Goal: Task Accomplishment & Management: Use online tool/utility

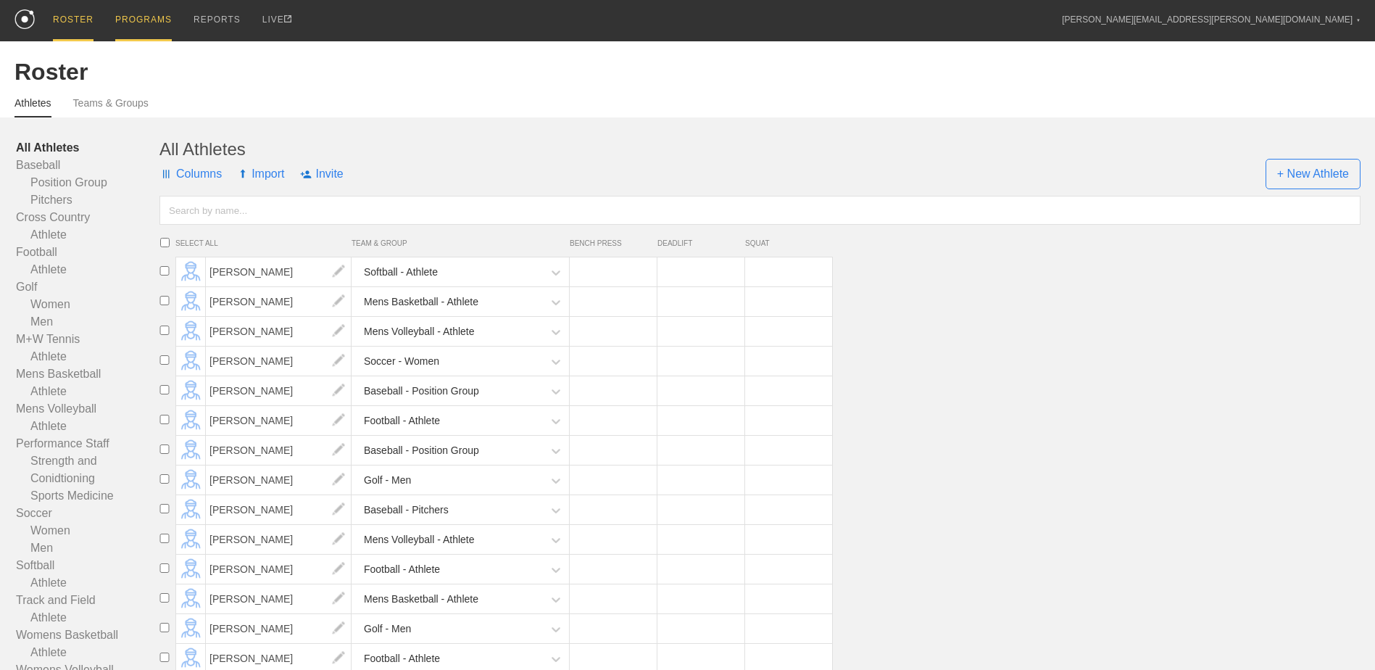
click at [128, 25] on div "PROGRAMS" at bounding box center [143, 20] width 57 height 41
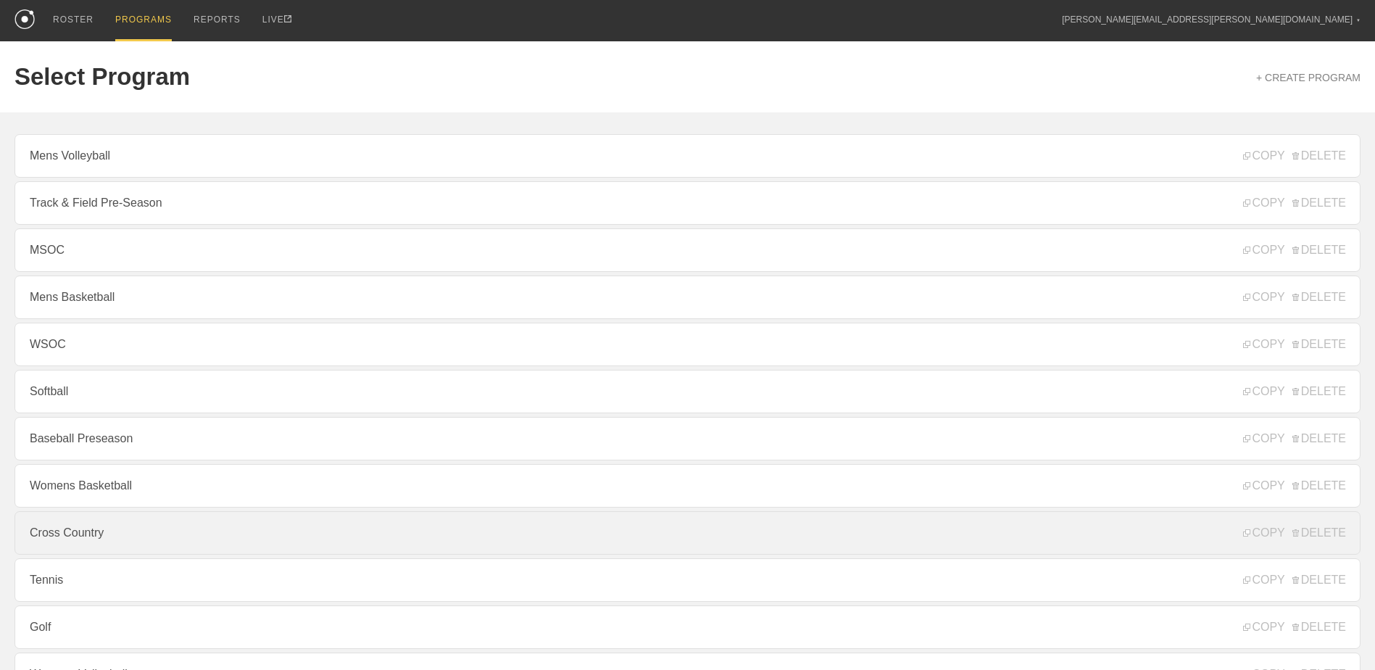
scroll to position [156, 0]
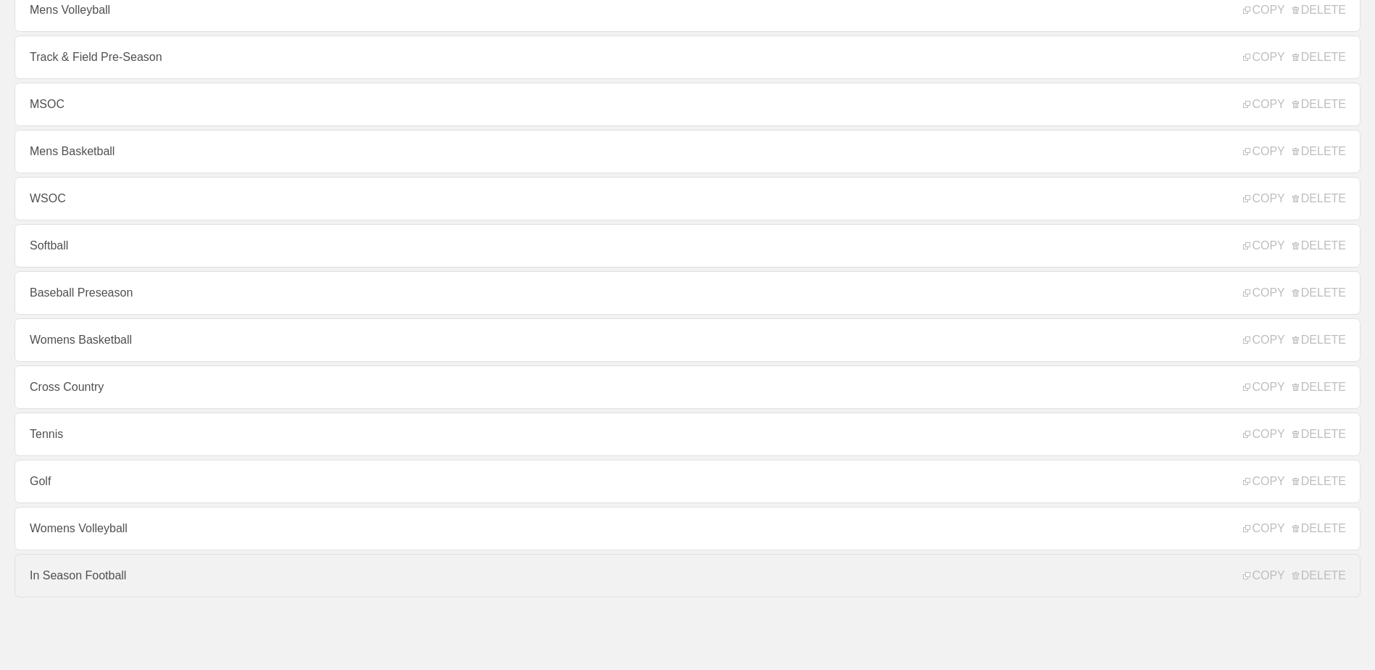
click at [186, 583] on link "In Season Football" at bounding box center [687, 575] width 1346 height 43
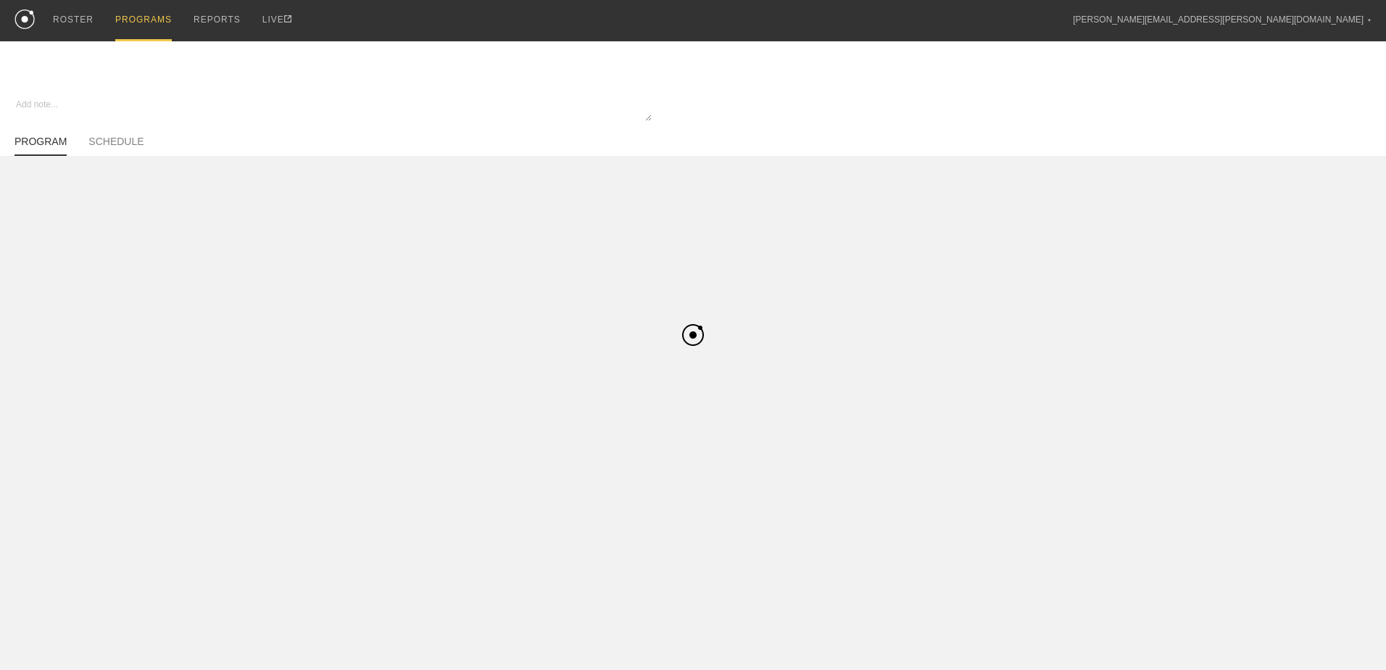
type textarea "x"
type input "In Season Football"
type textarea "Block 1"
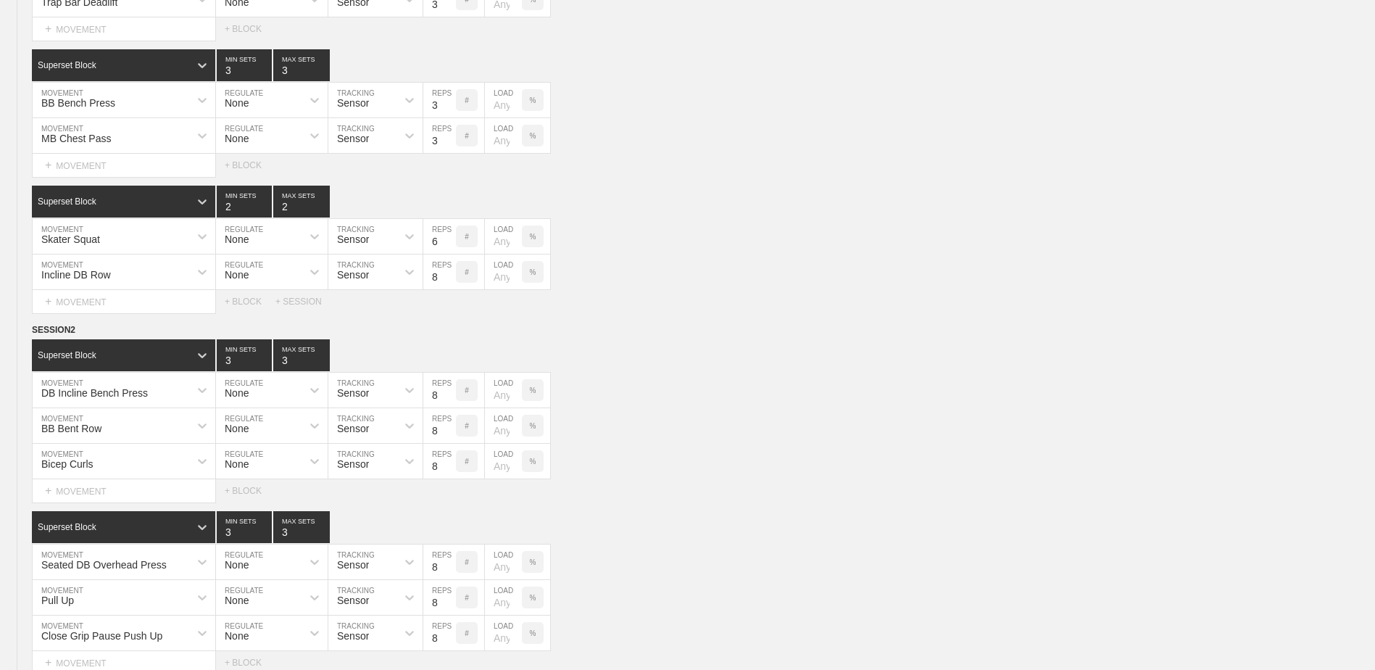
scroll to position [5258, 0]
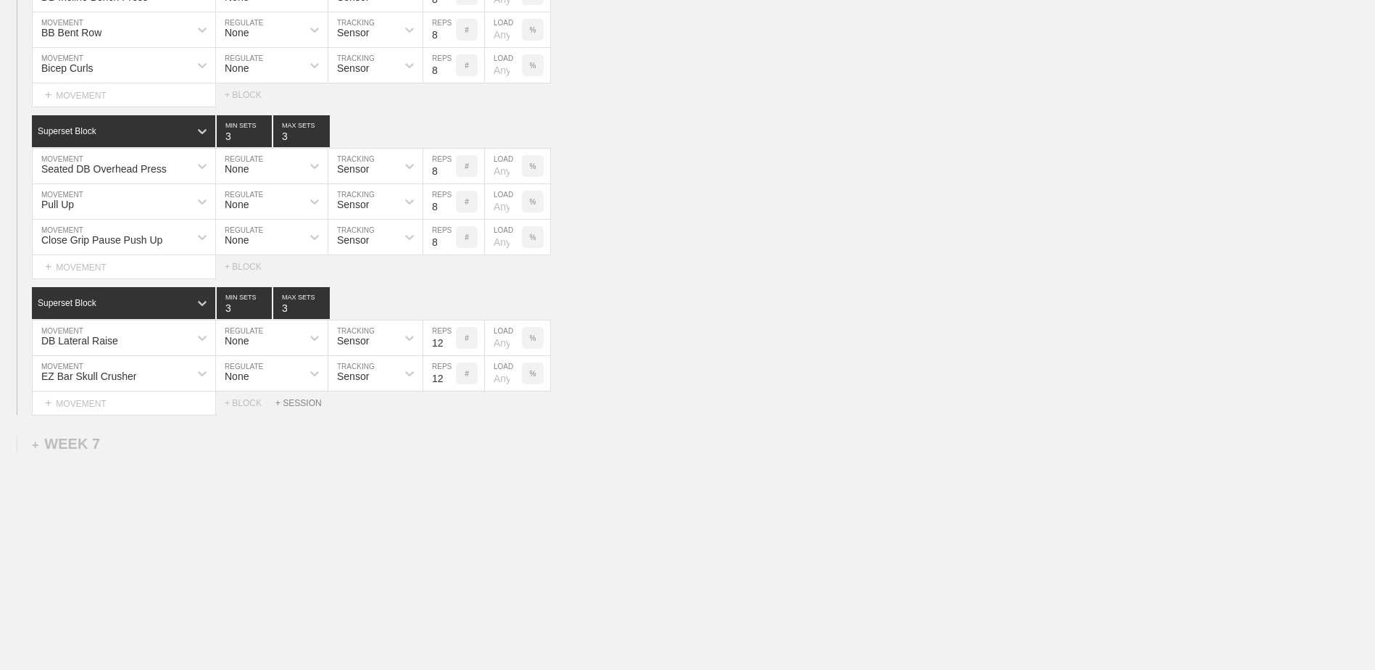
click at [285, 403] on div "+ SESSION" at bounding box center [304, 403] width 58 height 10
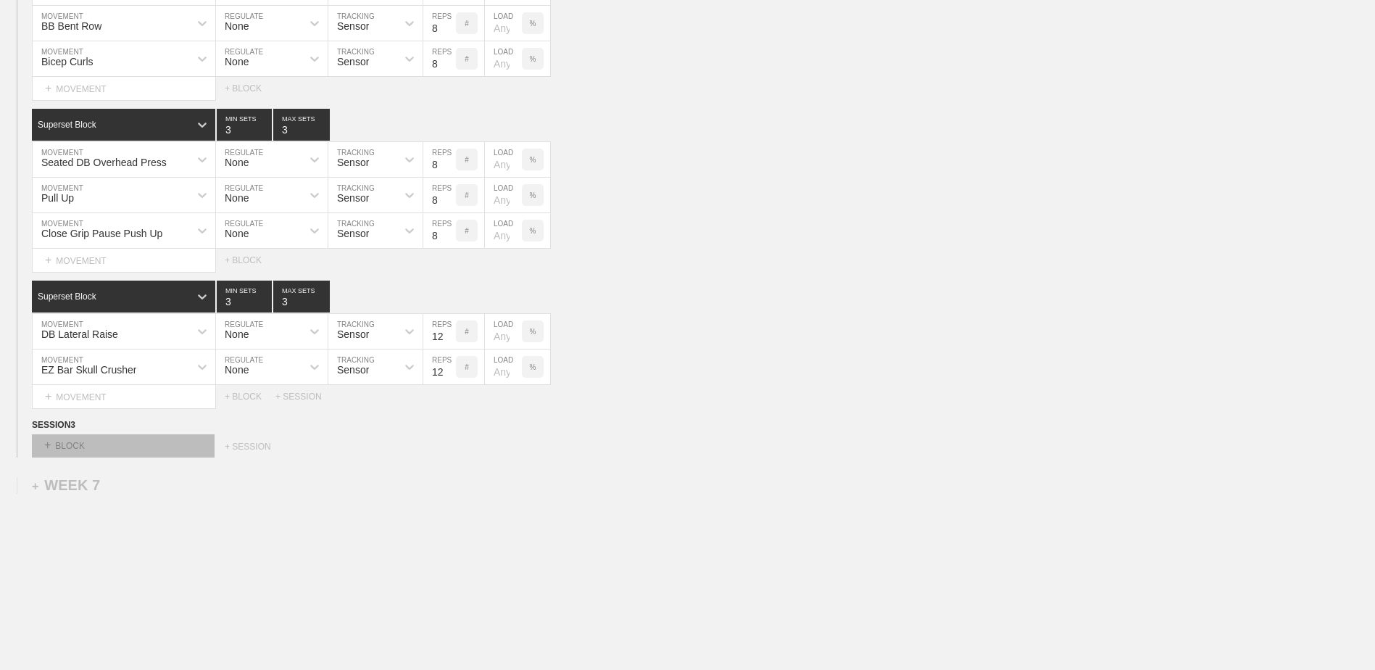
click at [137, 454] on div "+ BLOCK" at bounding box center [123, 445] width 183 height 23
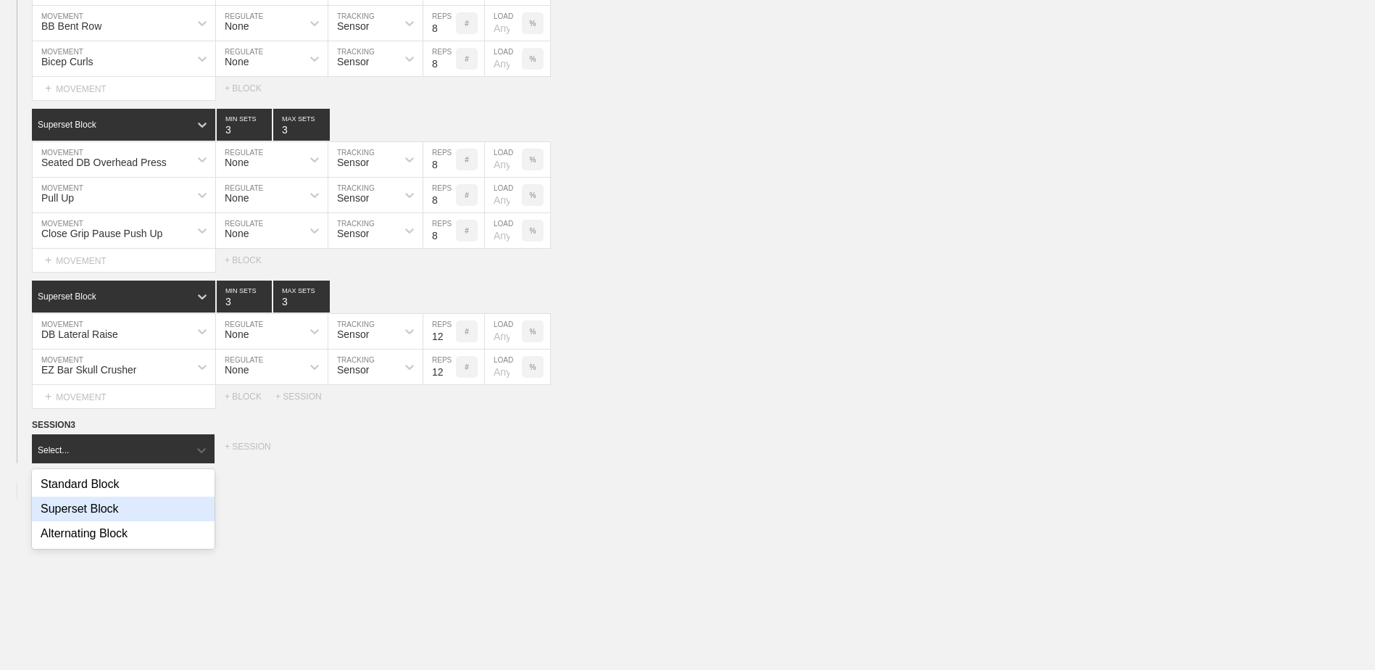
click at [136, 515] on div "Superset Block" at bounding box center [123, 508] width 183 height 25
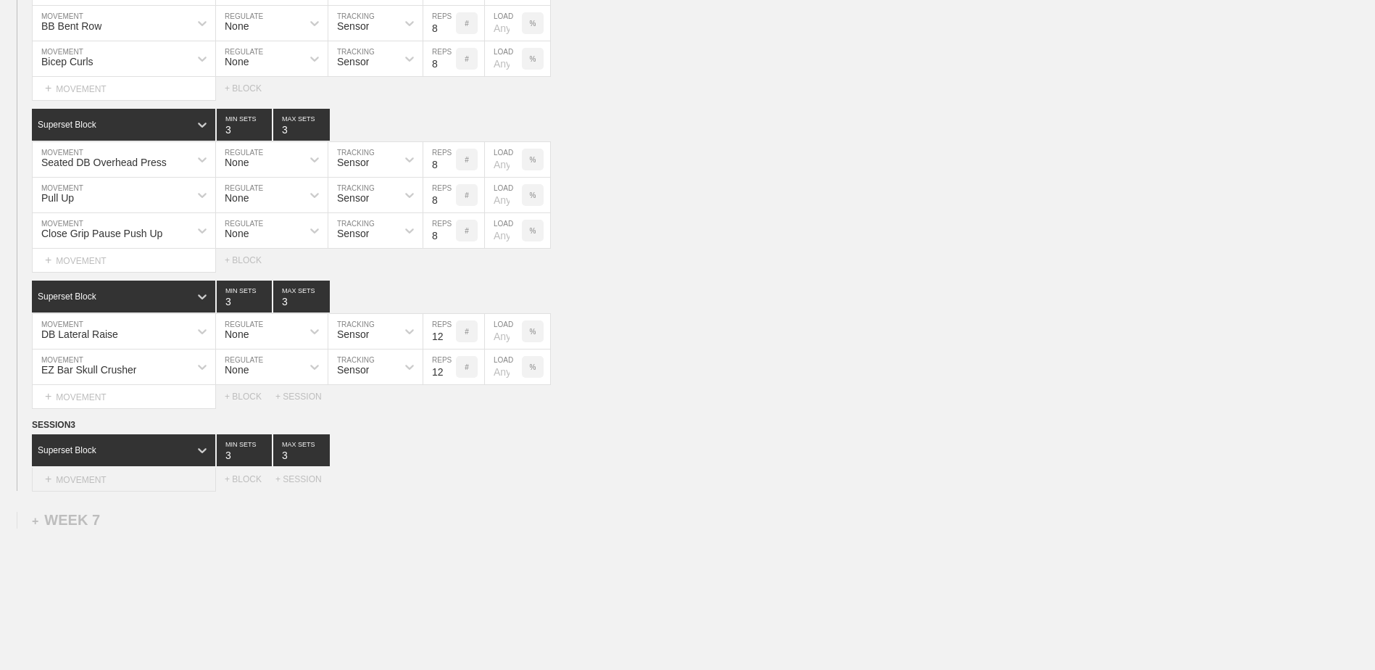
click at [131, 485] on div "+ MOVEMENT" at bounding box center [124, 479] width 184 height 24
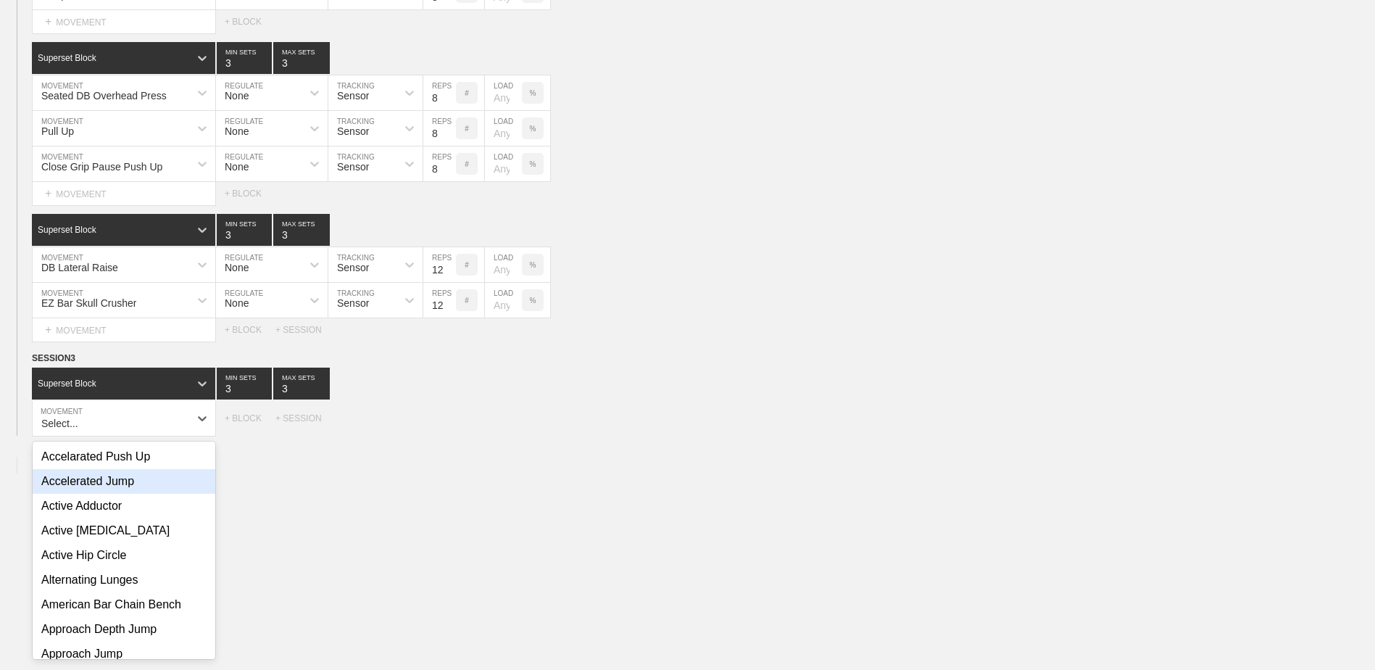
scroll to position [5325, 0]
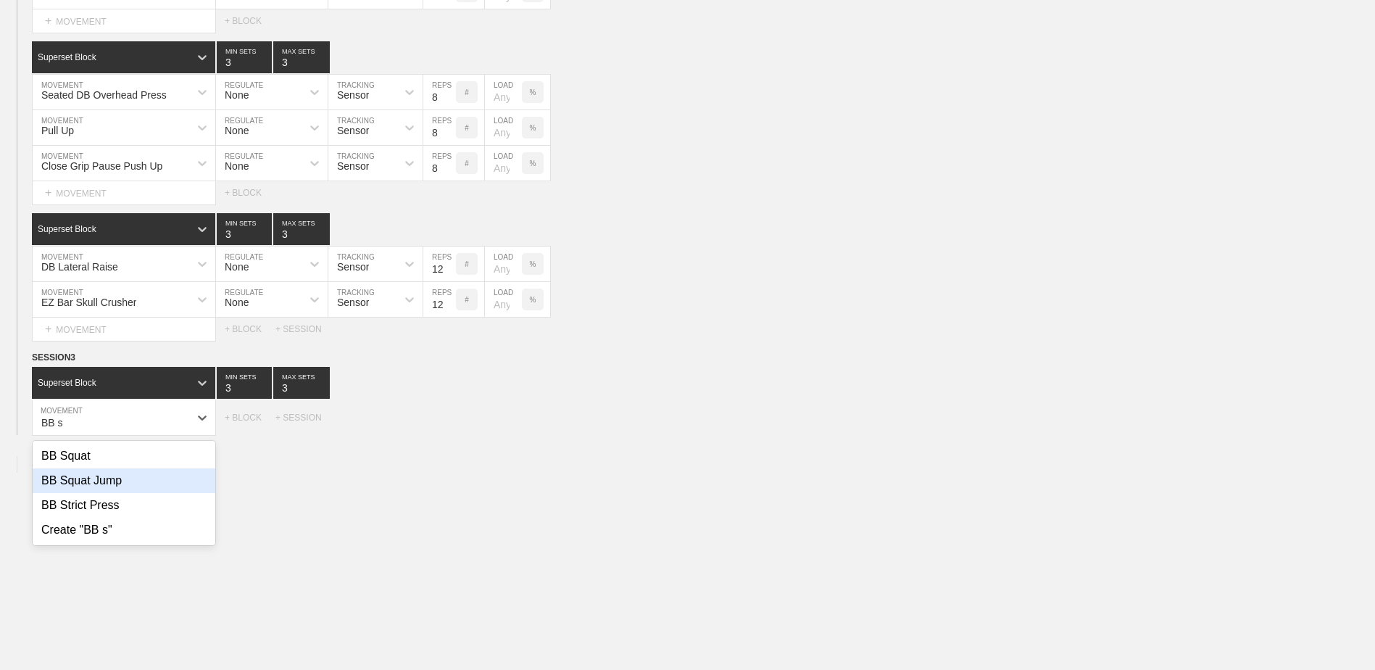
click at [144, 493] on div "BB Squat Jump" at bounding box center [124, 480] width 183 height 25
type input "BB s"
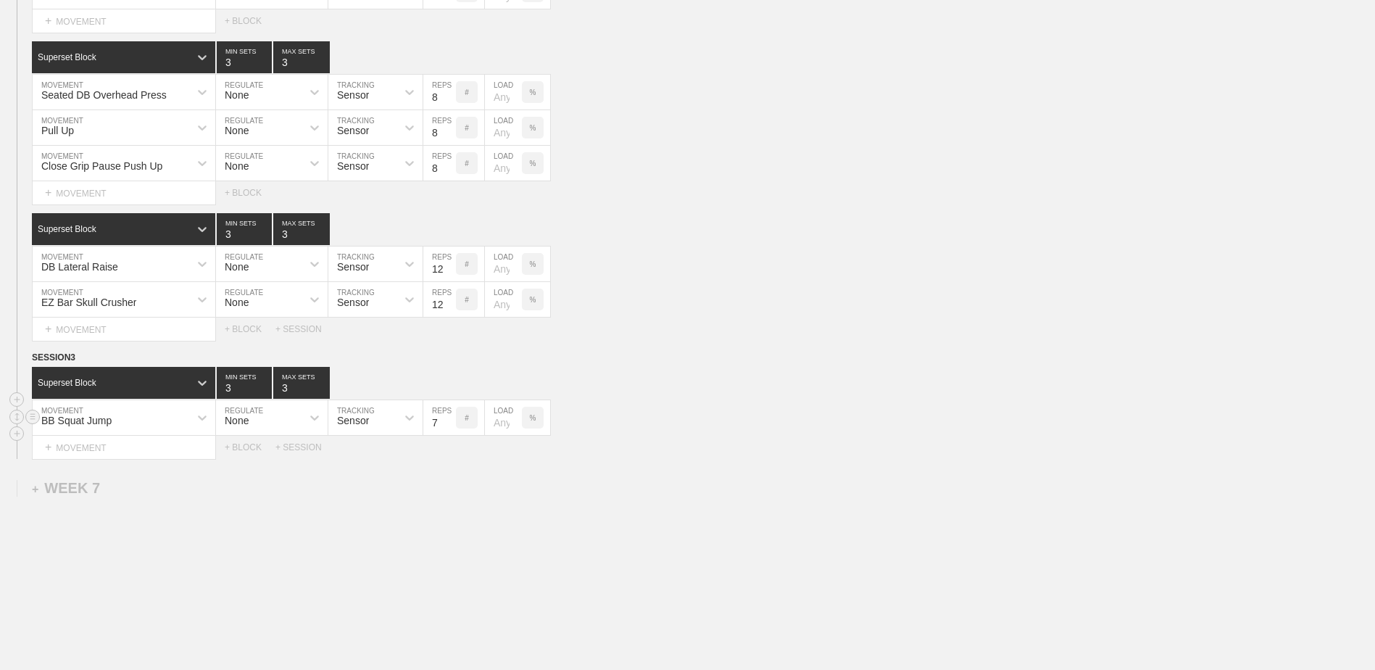
click at [449, 430] on input "7" at bounding box center [439, 417] width 33 height 35
click at [449, 430] on input "6" at bounding box center [439, 417] width 33 height 35
click at [449, 430] on input "5" at bounding box center [439, 417] width 33 height 35
click at [449, 430] on input "4" at bounding box center [439, 417] width 33 height 35
type input "3"
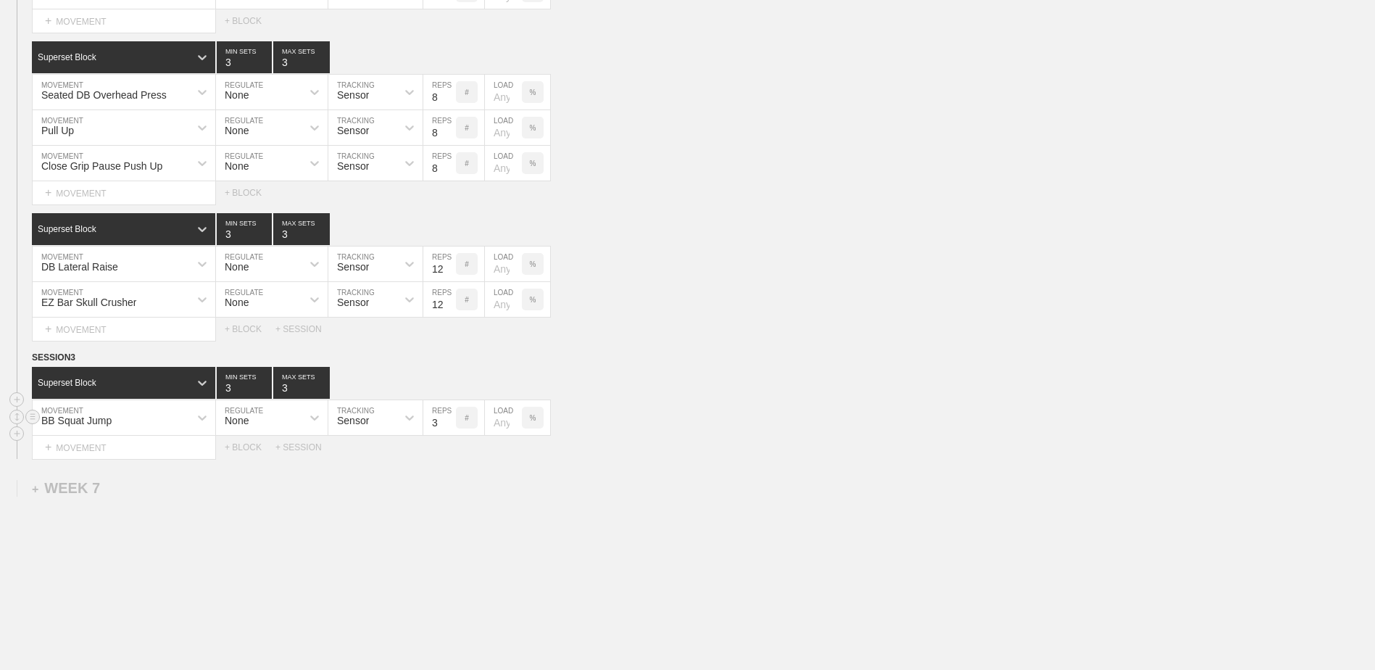
click at [449, 430] on input "3" at bounding box center [439, 417] width 33 height 35
click at [188, 452] on div "+ MOVEMENT" at bounding box center [124, 448] width 184 height 24
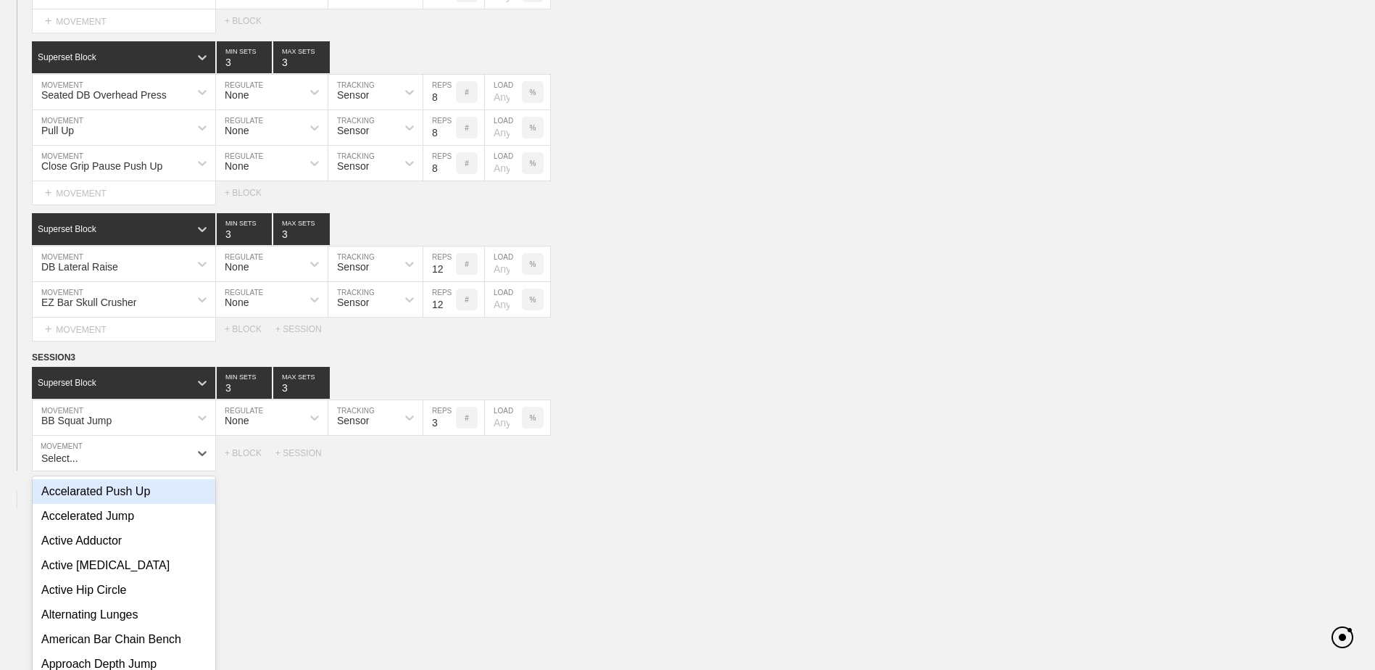
scroll to position [5361, 0]
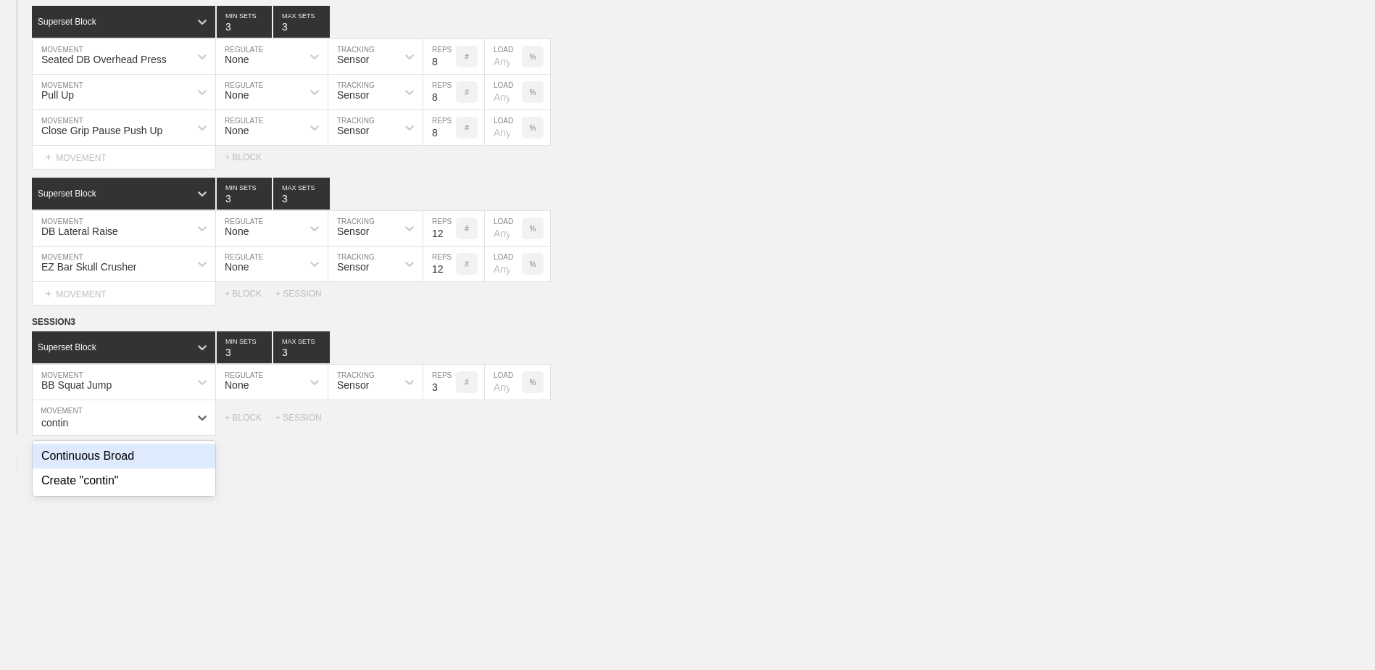
click at [188, 452] on div "Continuous Broad" at bounding box center [124, 456] width 183 height 25
type input "contin"
click at [450, 430] on input "7" at bounding box center [439, 417] width 33 height 35
click at [450, 430] on input "6" at bounding box center [439, 417] width 33 height 35
click at [450, 430] on input "5" at bounding box center [439, 417] width 33 height 35
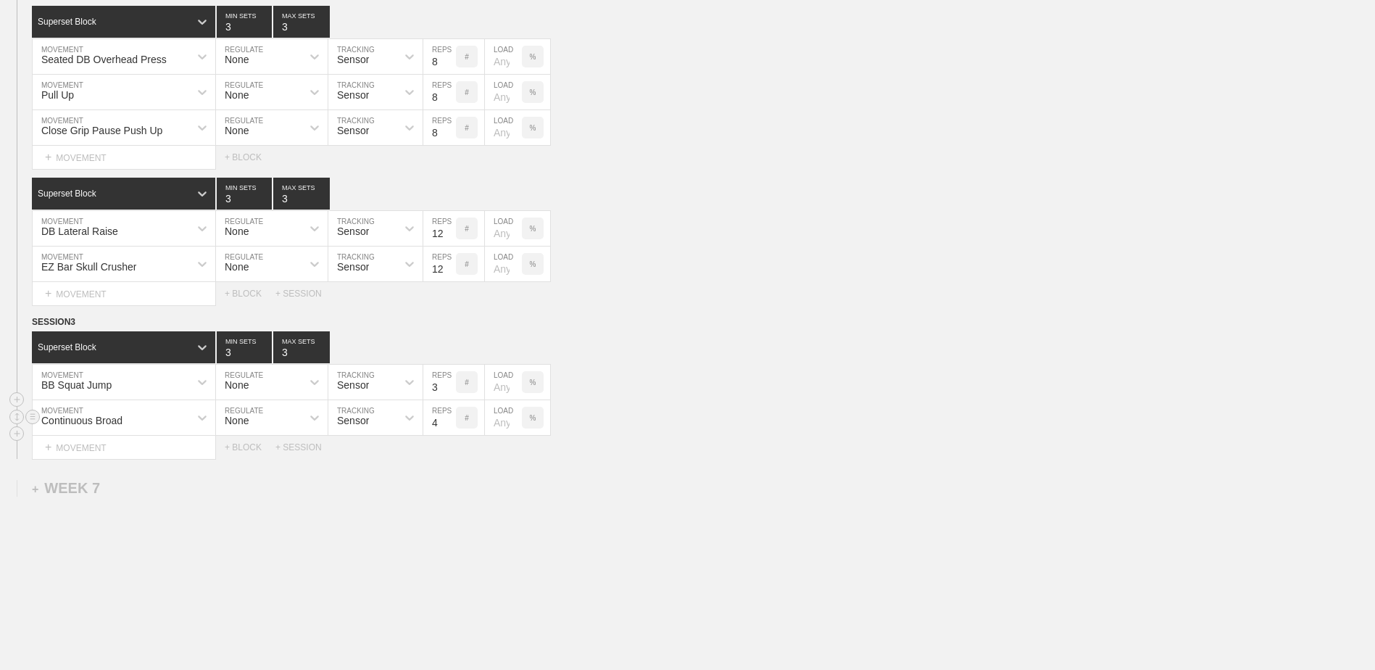
click at [450, 430] on input "4" at bounding box center [439, 417] width 33 height 35
type input "3"
click at [450, 430] on input "3" at bounding box center [439, 417] width 33 height 35
click at [257, 452] on div "+ BLOCK" at bounding box center [250, 447] width 51 height 10
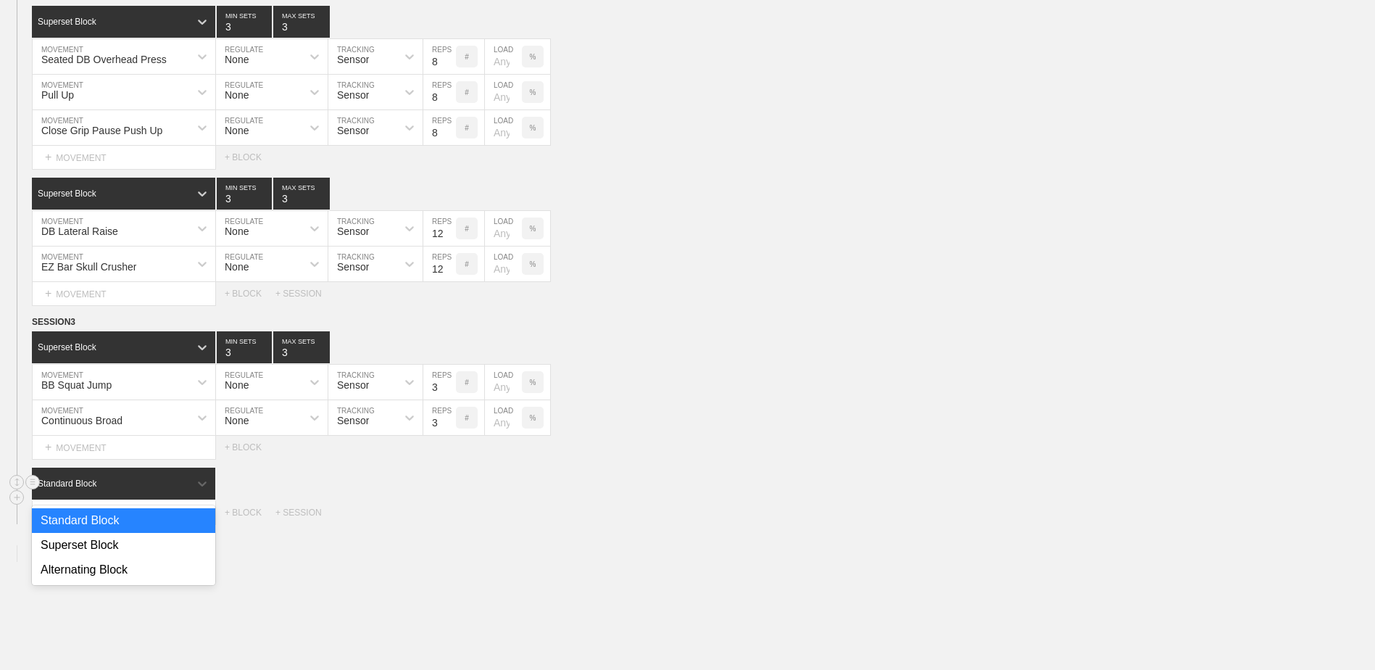
click at [147, 497] on div "Standard Block" at bounding box center [123, 483] width 183 height 32
click at [144, 557] on div "Superset Block" at bounding box center [123, 545] width 183 height 25
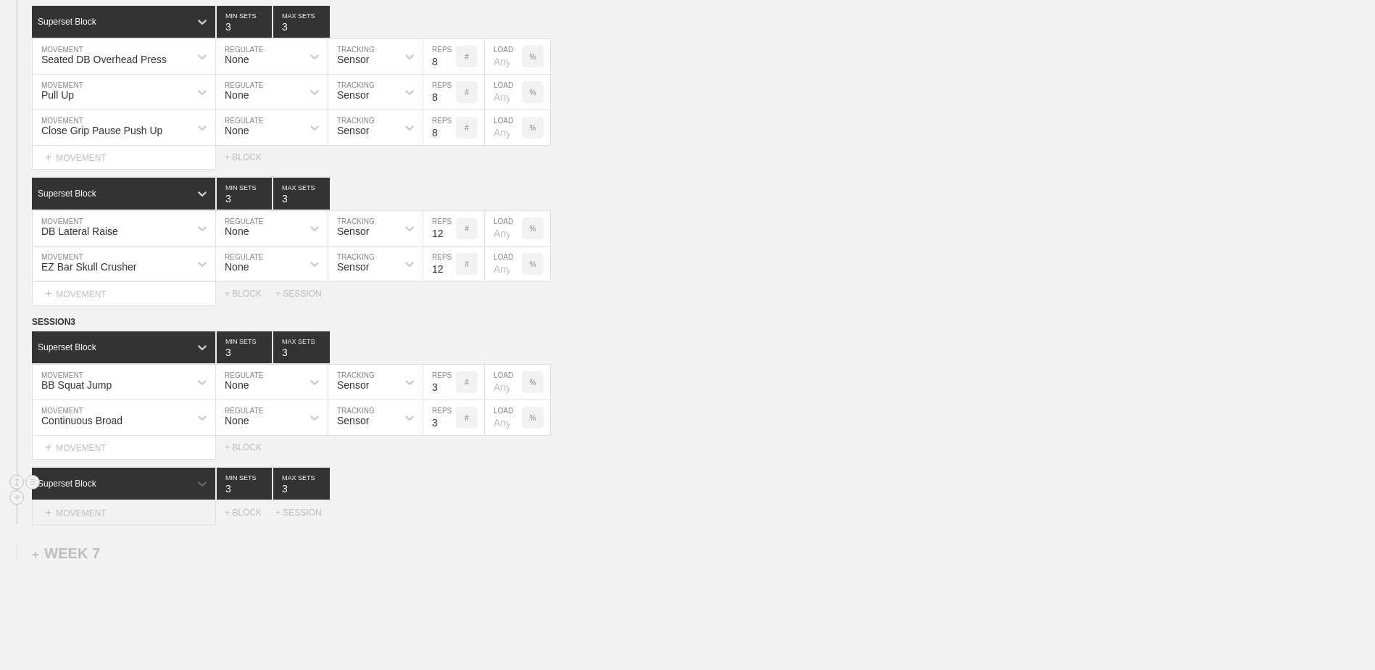
click at [122, 520] on div "+ MOVEMENT" at bounding box center [124, 513] width 184 height 24
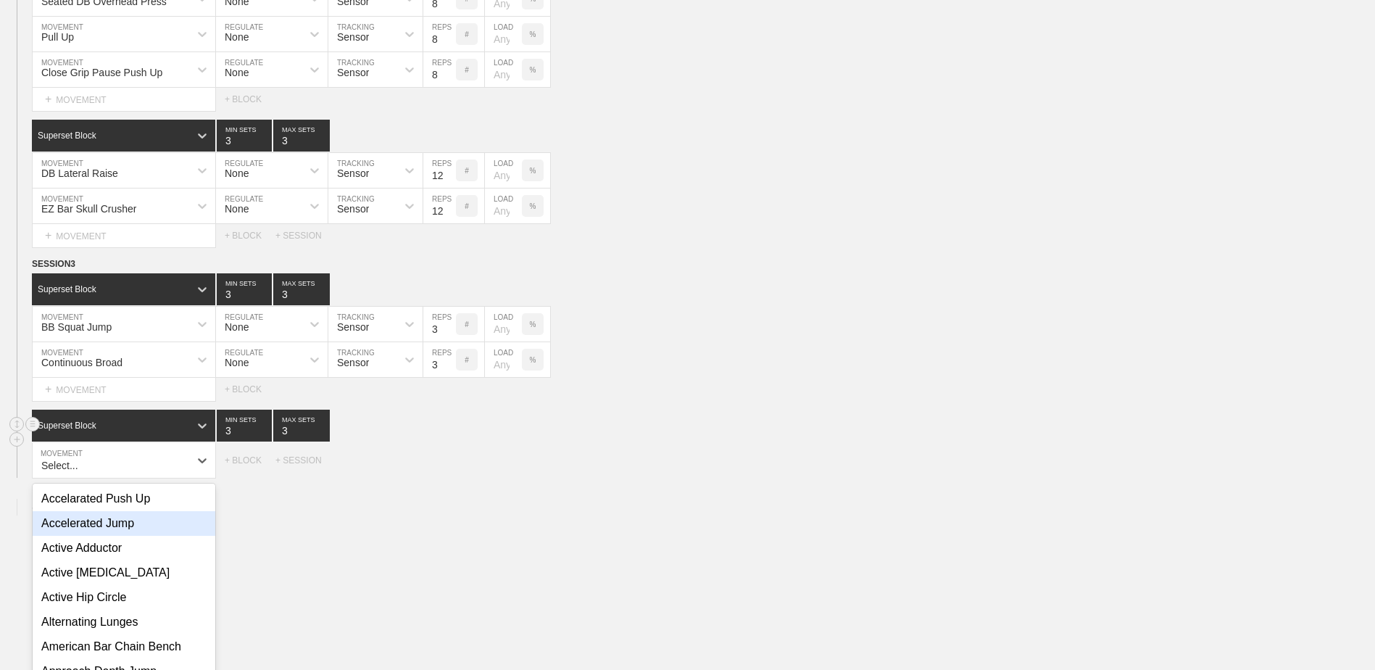
scroll to position [5462, 0]
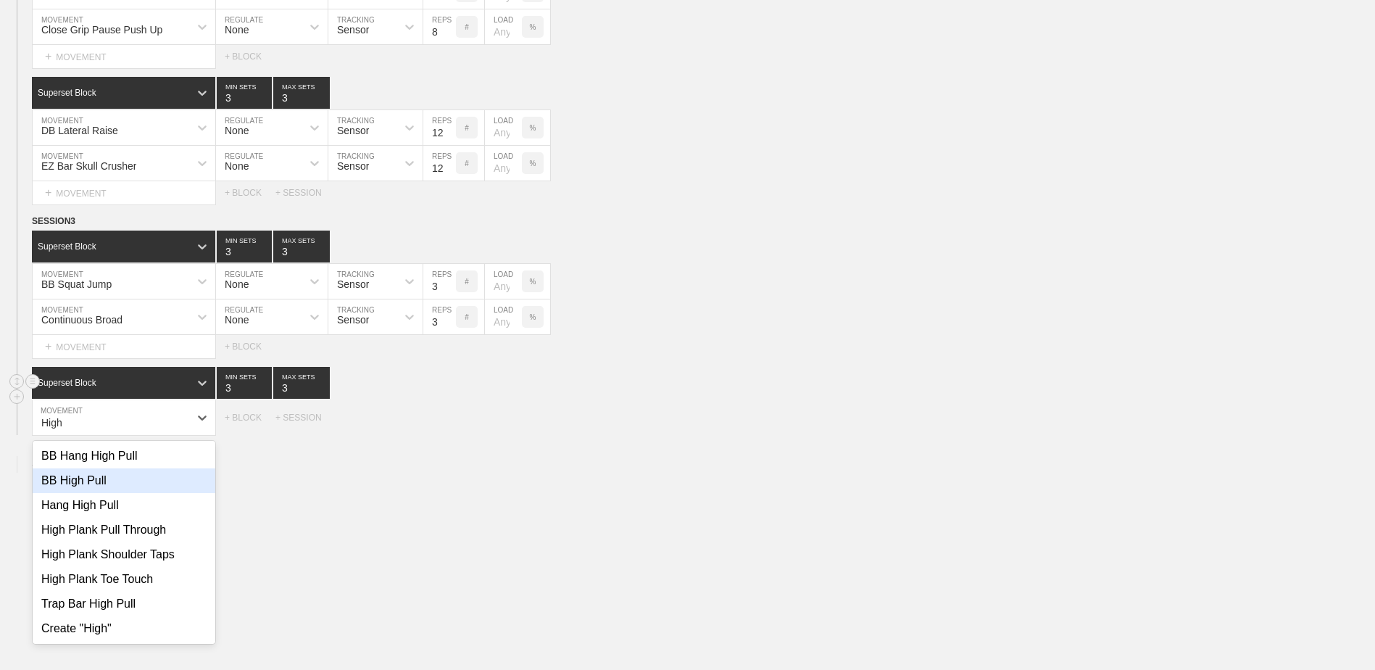
click at [118, 493] on div "BB High Pull" at bounding box center [124, 480] width 183 height 25
type input "High"
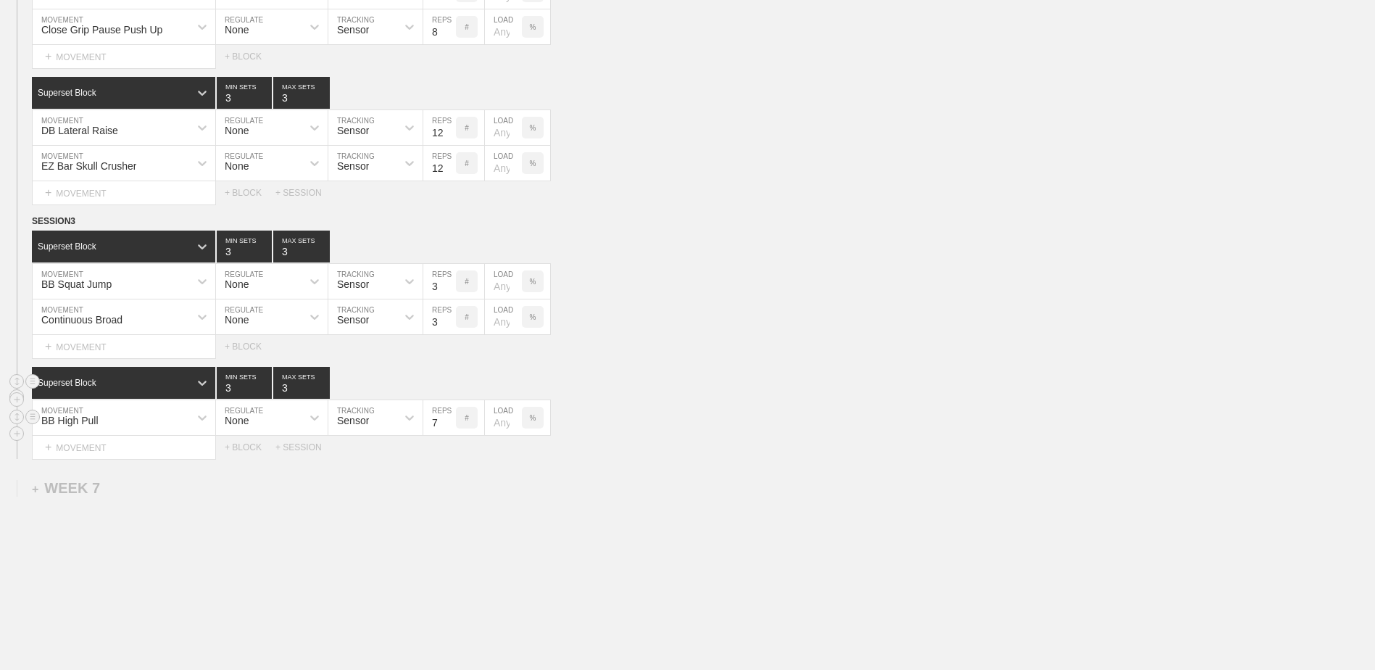
click at [449, 432] on input "7" at bounding box center [439, 417] width 33 height 35
click at [449, 432] on input "6" at bounding box center [439, 417] width 33 height 35
click at [449, 432] on input "5" at bounding box center [439, 417] width 33 height 35
click at [449, 432] on input "4" at bounding box center [439, 417] width 33 height 35
type input "3"
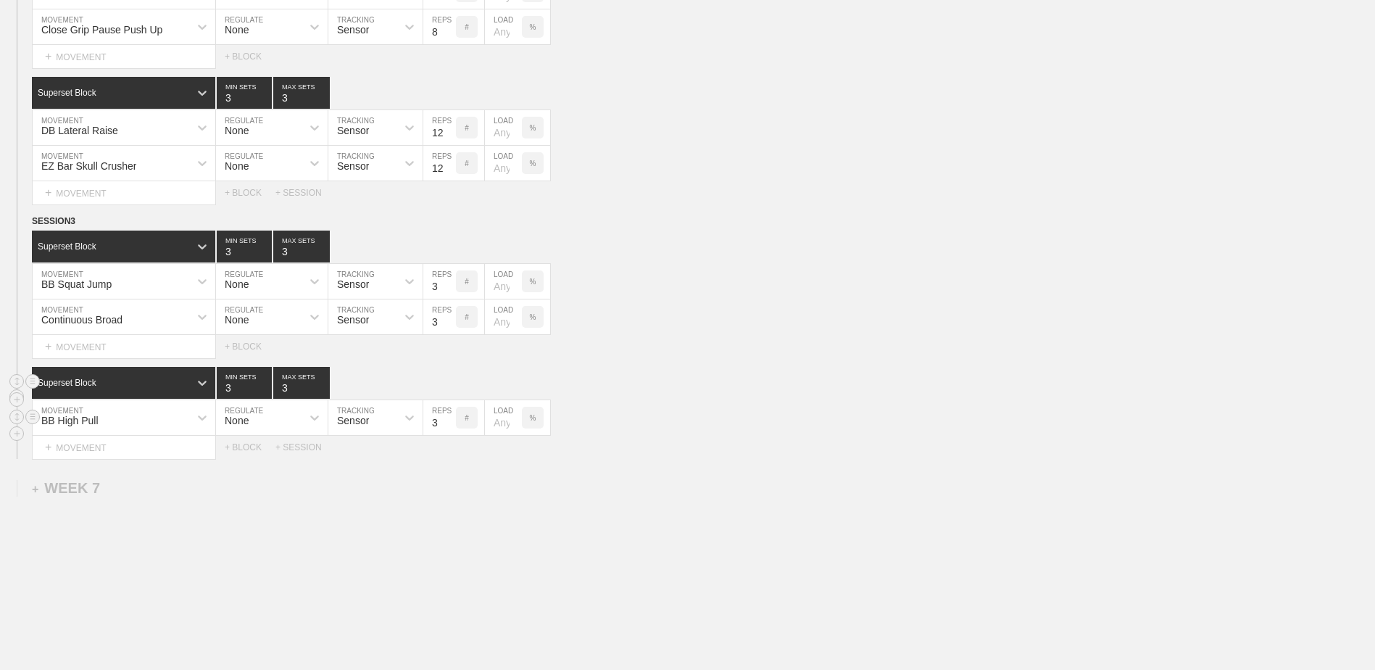
click at [449, 432] on input "3" at bounding box center [439, 417] width 33 height 35
click at [146, 459] on div "+ MOVEMENT" at bounding box center [124, 448] width 184 height 24
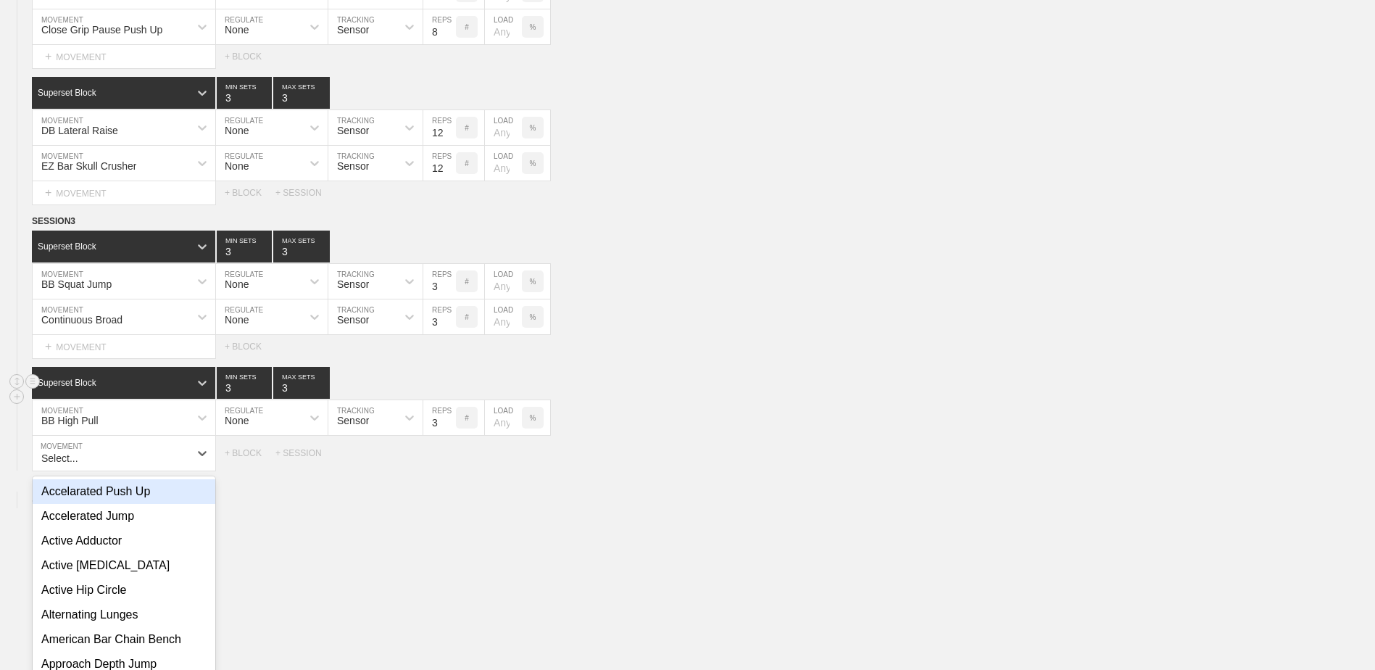
scroll to position [5497, 0]
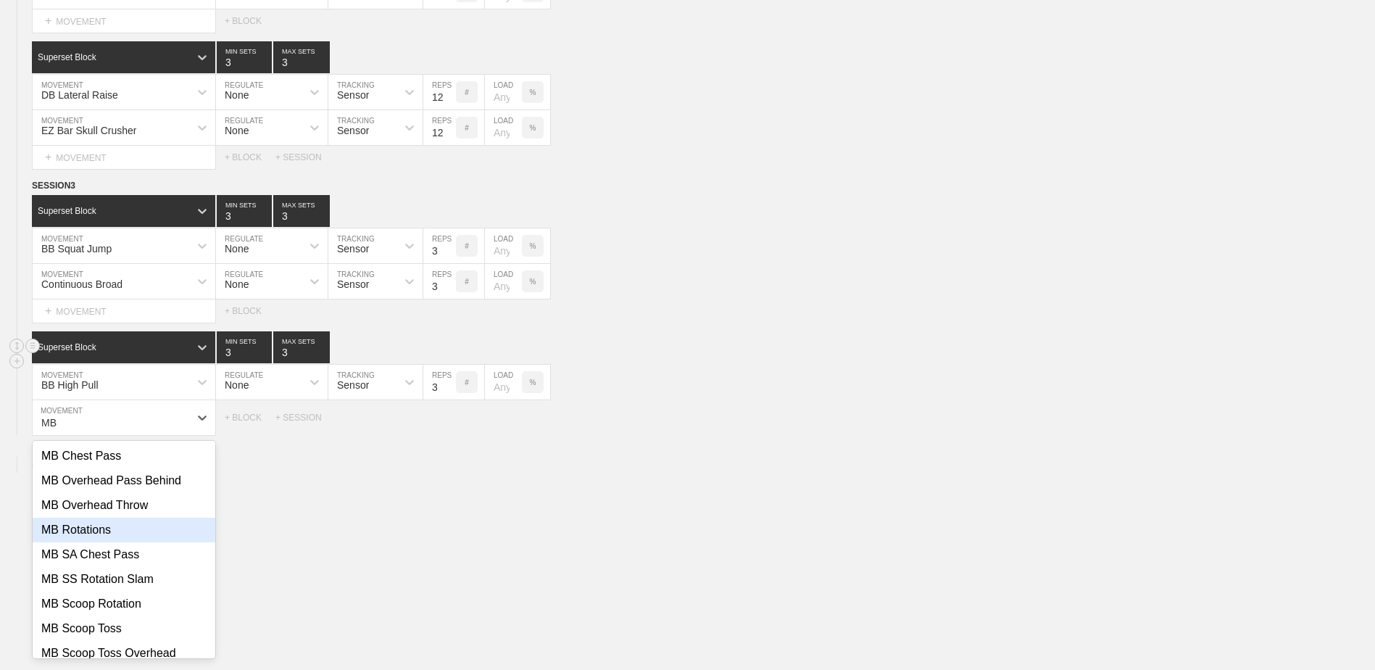
type input "M"
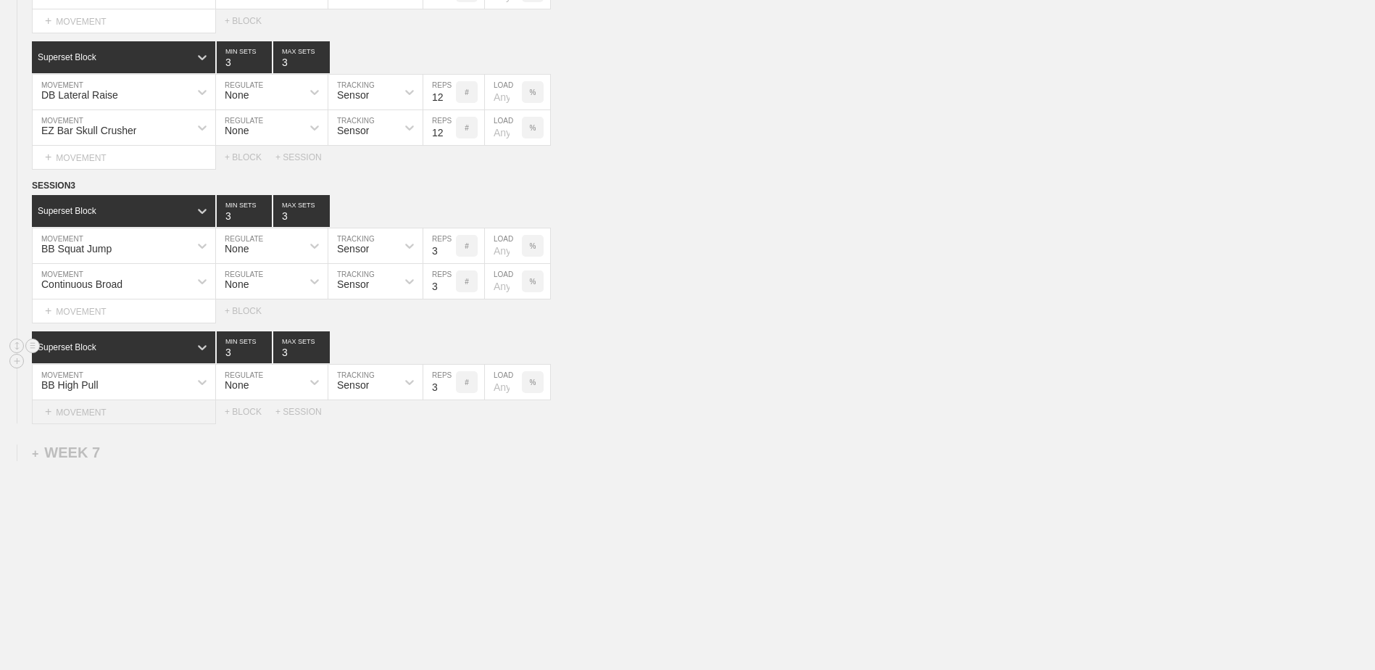
click at [111, 412] on div "+ MOVEMENT" at bounding box center [124, 412] width 184 height 24
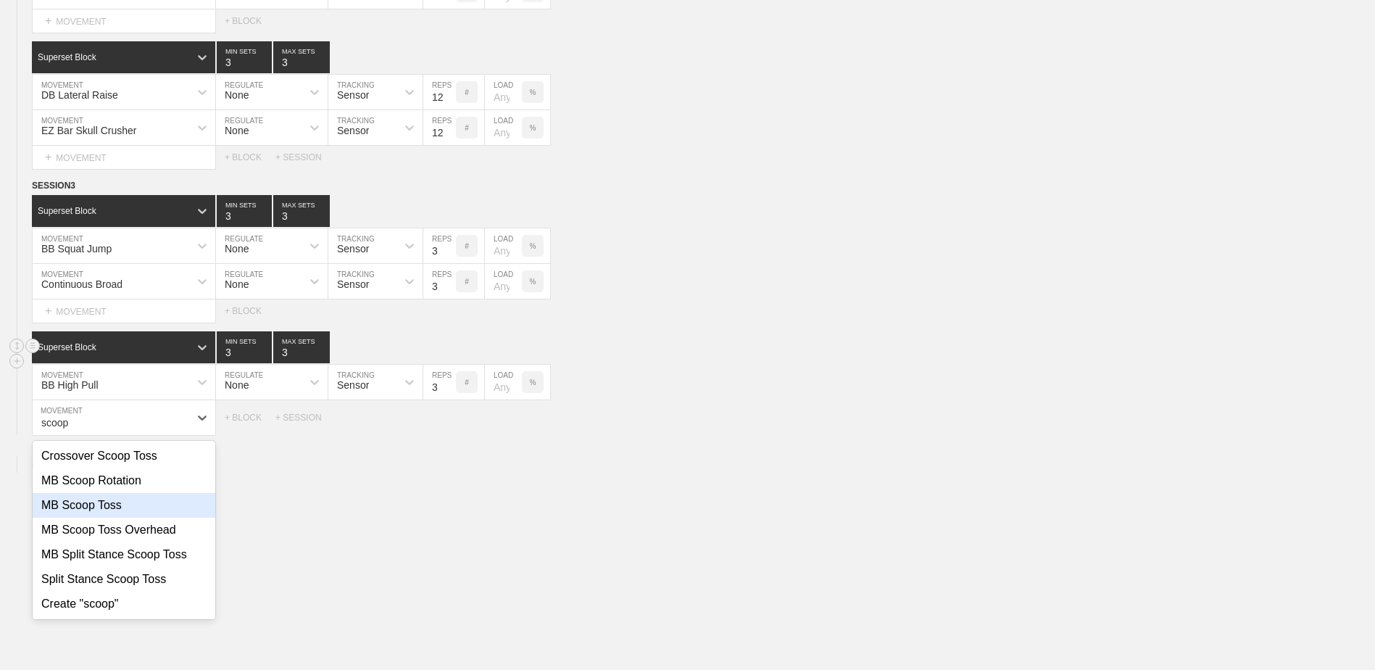
click at [99, 507] on div "MB Scoop Toss" at bounding box center [124, 505] width 183 height 25
type input "scoop"
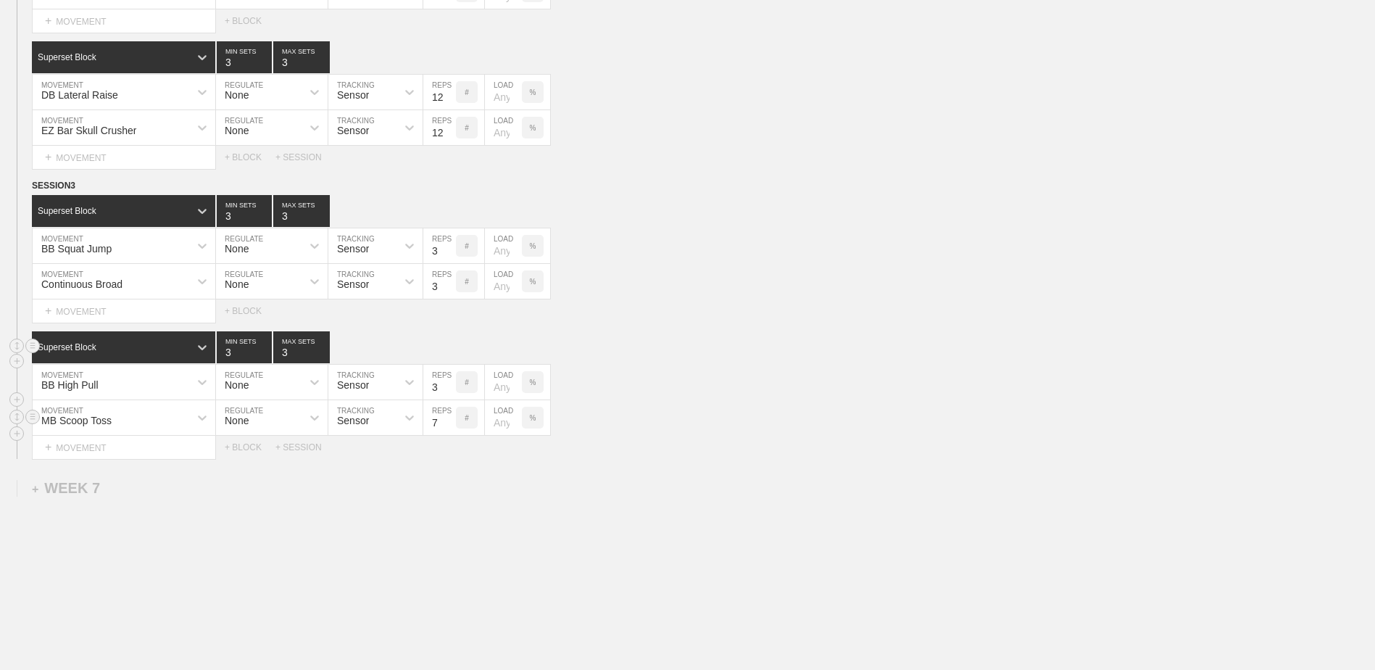
click at [452, 430] on input "7" at bounding box center [439, 417] width 33 height 35
click at [452, 430] on input "6" at bounding box center [439, 417] width 33 height 35
click at [452, 430] on input "5" at bounding box center [439, 417] width 33 height 35
click at [452, 430] on input "4" at bounding box center [439, 417] width 33 height 35
type input "3"
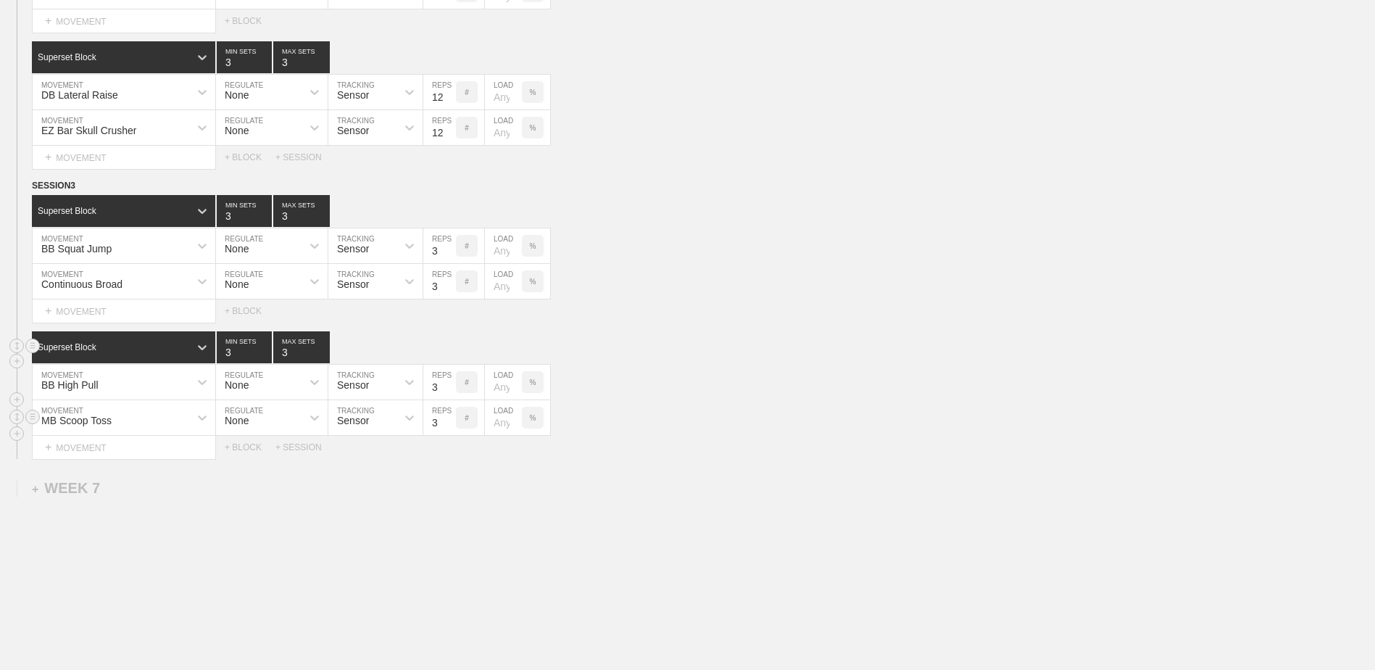
click at [452, 430] on input "3" at bounding box center [439, 417] width 33 height 35
